Goal: Transaction & Acquisition: Book appointment/travel/reservation

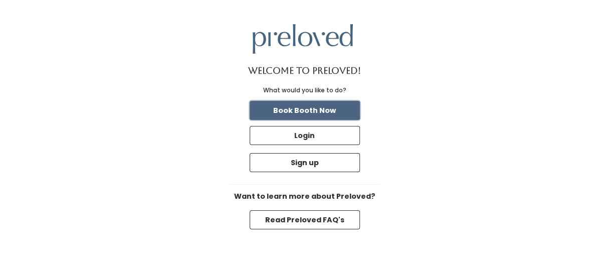
click at [338, 109] on button "Book Booth Now" at bounding box center [305, 110] width 110 height 19
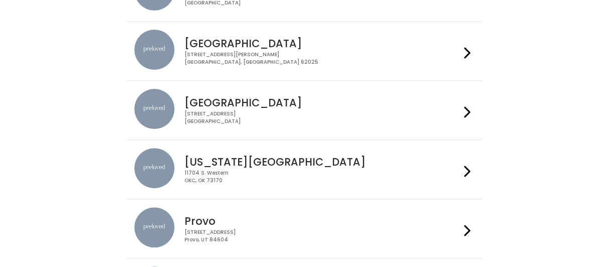
scroll to position [140, 0]
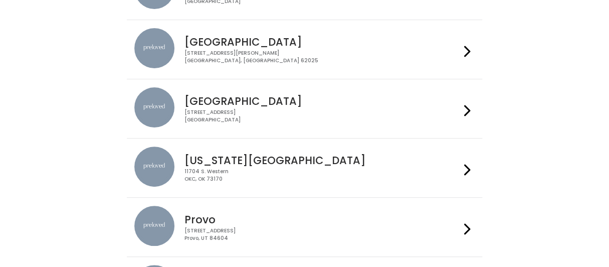
click at [470, 110] on icon at bounding box center [467, 110] width 7 height 15
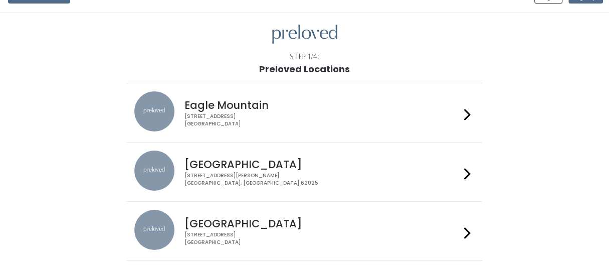
scroll to position [0, 0]
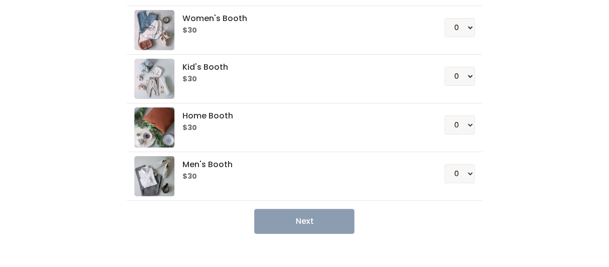
scroll to position [95, 0]
click at [467, 175] on select "0 1 2 3 4" at bounding box center [460, 173] width 30 height 19
select select "1"
click at [445, 164] on select "0 1 2 3 4" at bounding box center [460, 173] width 30 height 19
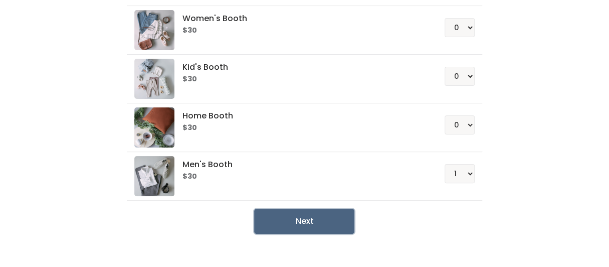
click at [305, 222] on button "Next" at bounding box center [304, 221] width 100 height 25
